Goal: Task Accomplishment & Management: Use online tool/utility

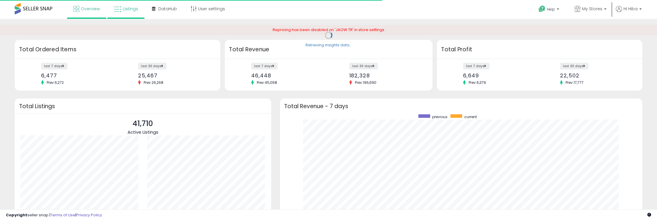
scroll to position [111, 350]
click at [122, 12] on link "Listings" at bounding box center [125, 9] width 33 height 18
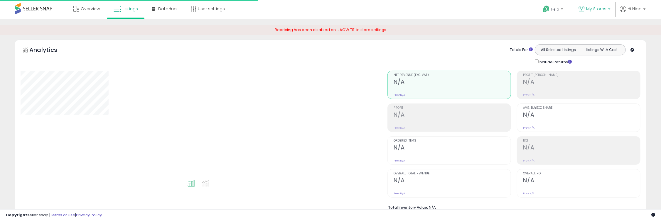
click at [610, 8] on p "My Stores" at bounding box center [595, 9] width 32 height 7
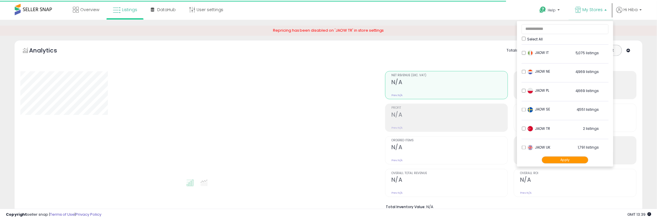
scroll to position [97, 0]
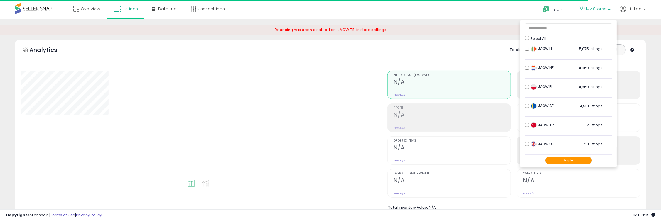
click at [651, 39] on div "Repricing has been disabled on 'JAOW TR' in store settings" at bounding box center [331, 32] width 670 height 15
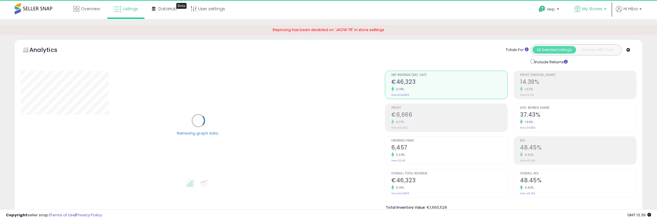
click at [595, 4] on link "My Stores" at bounding box center [590, 9] width 41 height 19
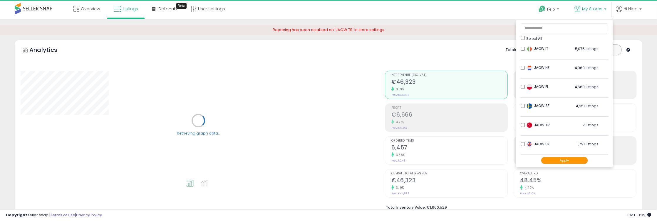
click at [640, 49] on div "Retrieving graph data.. Retrieving aggregations.. €46,323" at bounding box center [328, 134] width 624 height 174
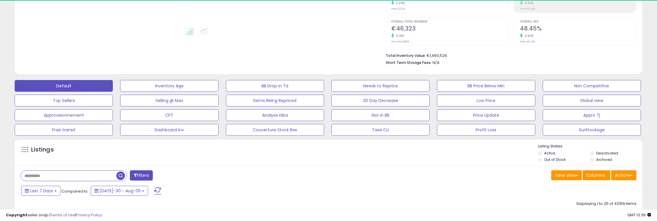
scroll to position [163, 0]
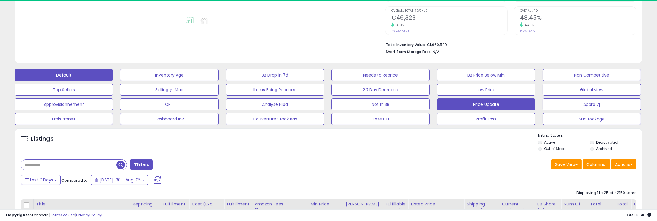
click at [218, 81] on button "Price Update" at bounding box center [169, 75] width 98 height 12
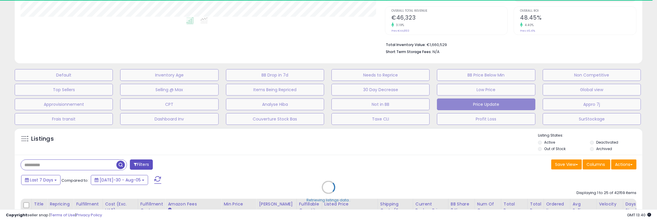
scroll to position [120, 364]
select select "**"
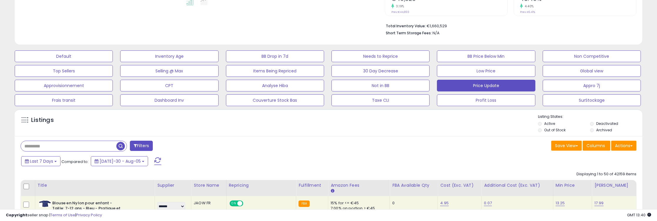
scroll to position [196, 0]
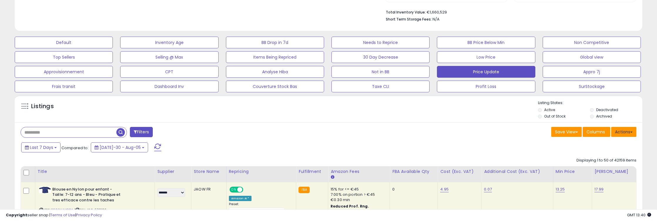
click at [624, 135] on button "Actions" at bounding box center [623, 132] width 25 height 10
click at [594, 170] on link "Export All Columns" at bounding box center [599, 169] width 64 height 9
